Goal: Task Accomplishment & Management: Manage account settings

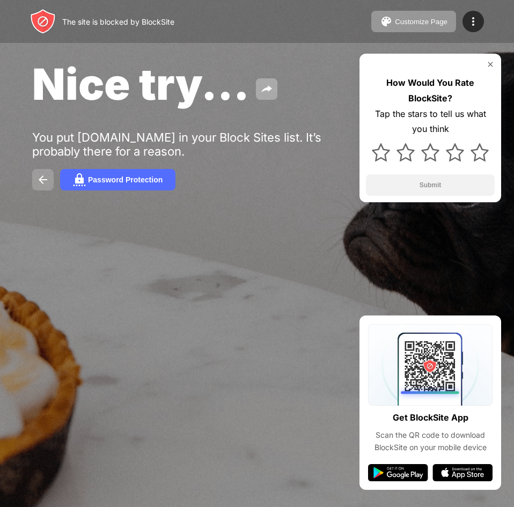
click at [39, 185] on img at bounding box center [42, 179] width 13 height 13
click at [35, 182] on button at bounding box center [42, 179] width 21 height 21
click at [32, 183] on button at bounding box center [42, 179] width 21 height 21
click at [40, 181] on img at bounding box center [42, 179] width 13 height 13
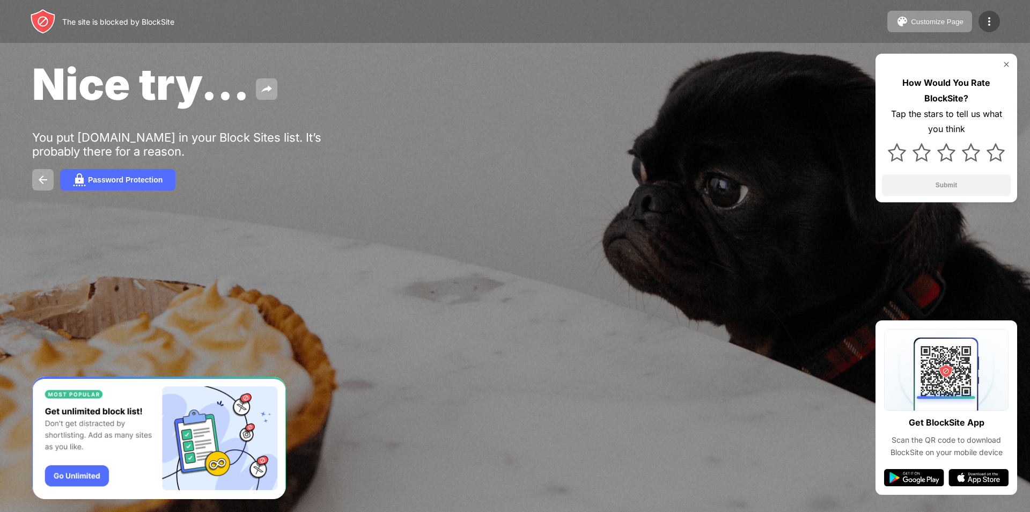
click at [513, 23] on img at bounding box center [989, 21] width 13 height 13
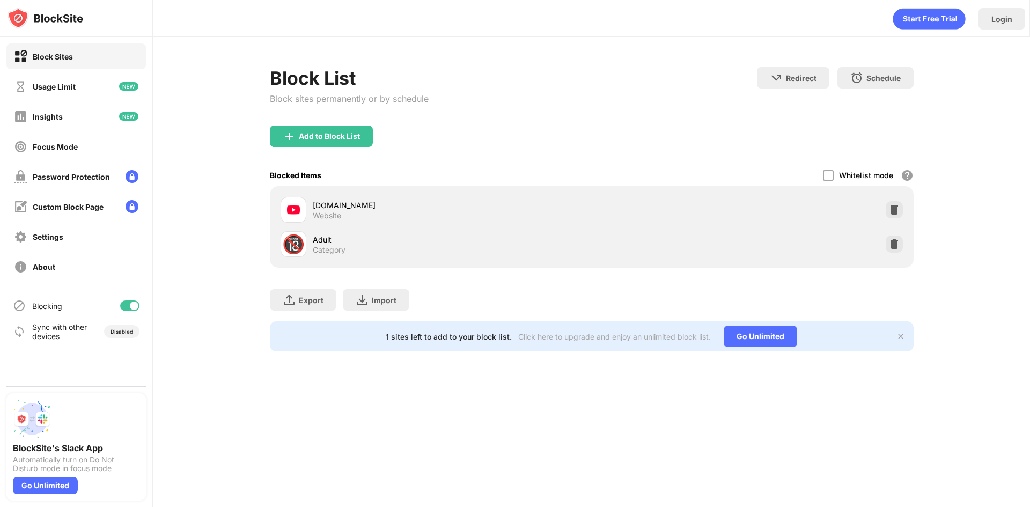
click at [885, 211] on div at bounding box center [893, 209] width 17 height 17
